Goal: Transaction & Acquisition: Subscribe to service/newsletter

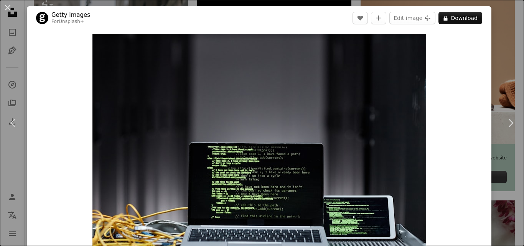
scroll to position [575, 0]
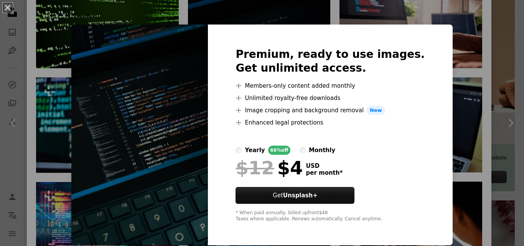
click at [466, 121] on div "An X shape Premium, ready to use images. Get unlimited access. A plus sign Memb…" at bounding box center [262, 123] width 524 height 246
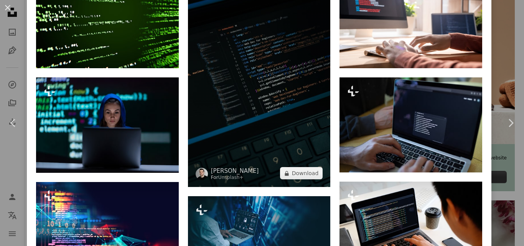
click at [247, 138] on img at bounding box center [259, 81] width 143 height 214
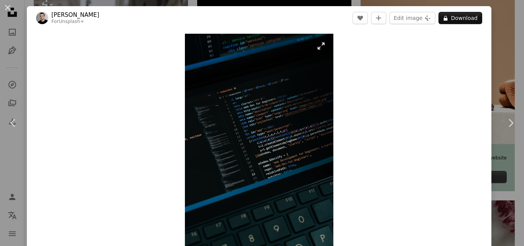
scroll to position [38, 0]
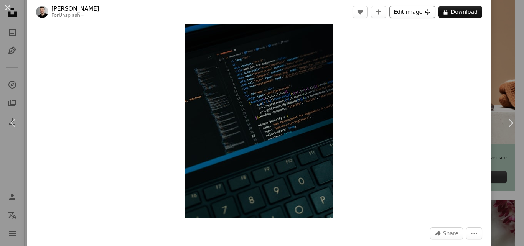
click at [410, 12] on button "Edit image Plus sign for Unsplash+" at bounding box center [412, 12] width 46 height 12
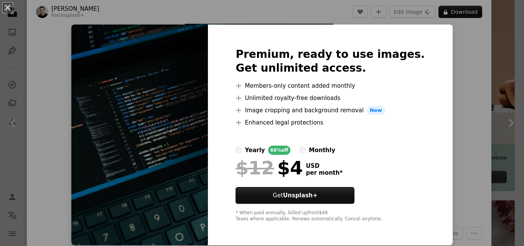
click at [205, 112] on img at bounding box center [139, 135] width 137 height 221
click at [402, 148] on div "yearly 66% off monthly" at bounding box center [329, 150] width 189 height 9
click at [417, 140] on div "Premium, ready to use images. Get unlimited access. A plus sign Members-only co…" at bounding box center [330, 135] width 244 height 221
